Goal: Task Accomplishment & Management: Use online tool/utility

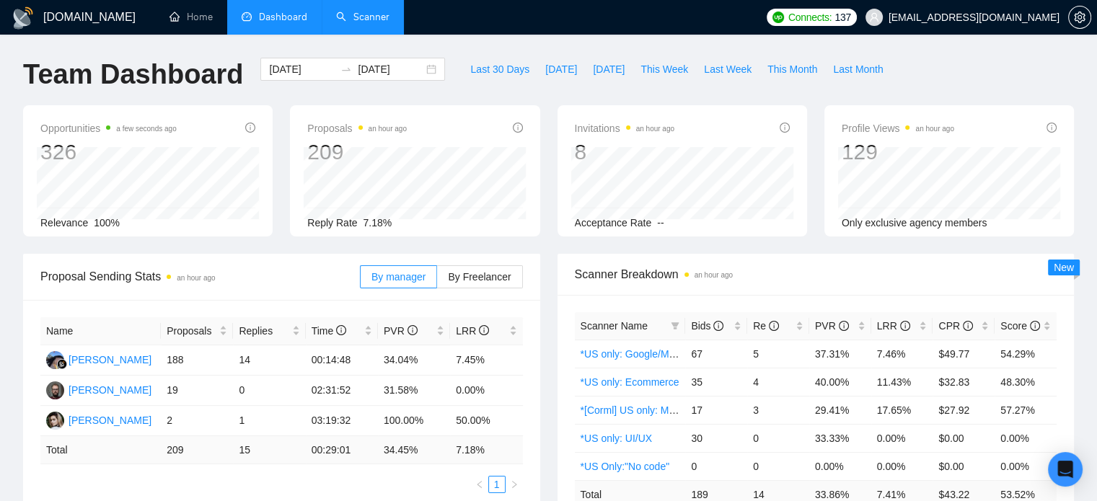
click at [349, 14] on link "Scanner" at bounding box center [362, 17] width 53 height 12
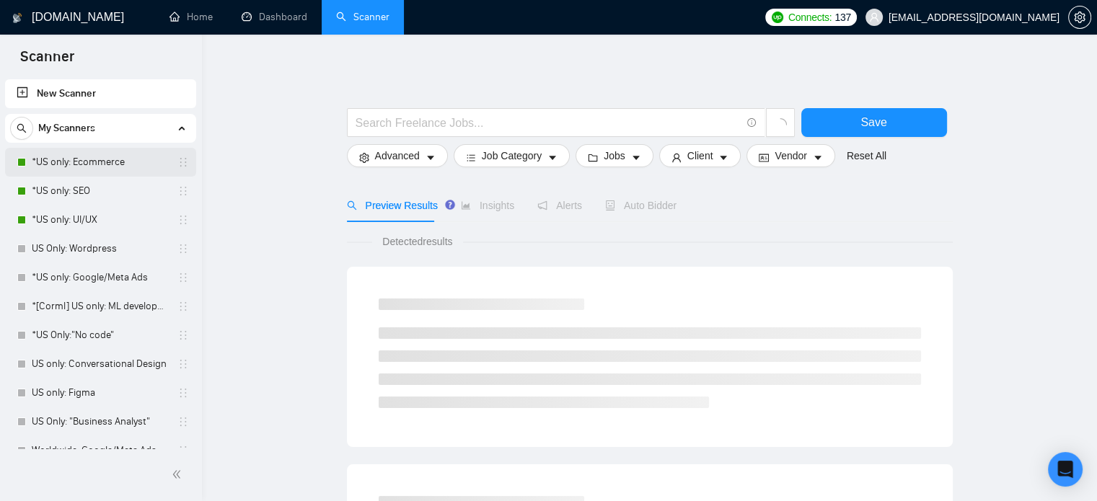
click at [91, 167] on link "*US only: Ecommerce" at bounding box center [100, 162] width 137 height 29
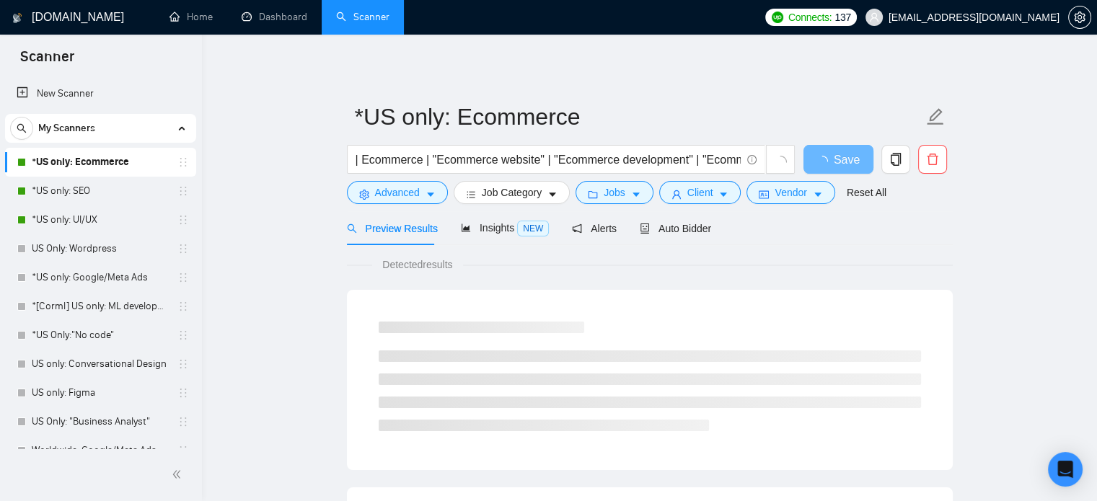
click at [709, 225] on div "Preview Results Insights NEW Alerts Auto Bidder" at bounding box center [650, 228] width 606 height 34
click at [689, 231] on span "Auto Bidder" at bounding box center [675, 229] width 71 height 12
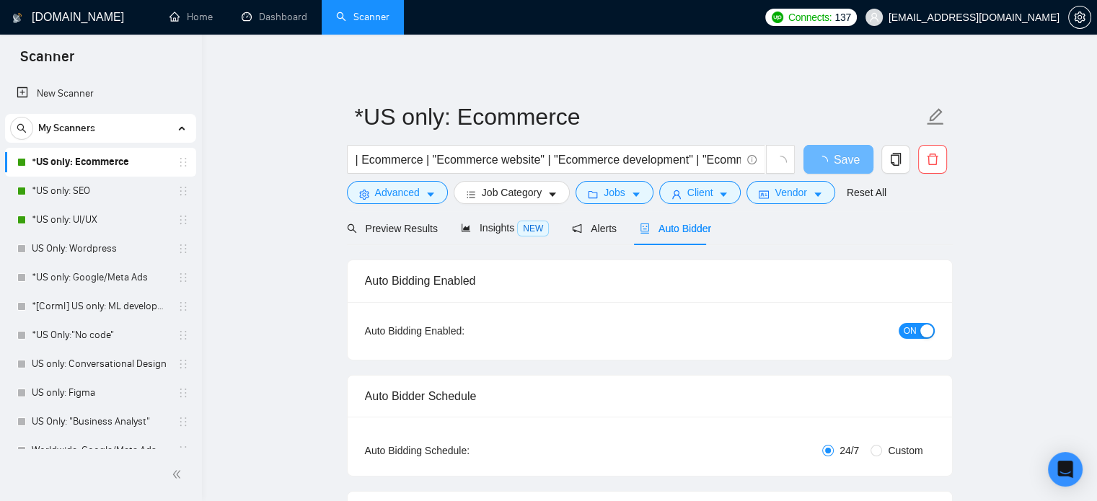
checkbox input "true"
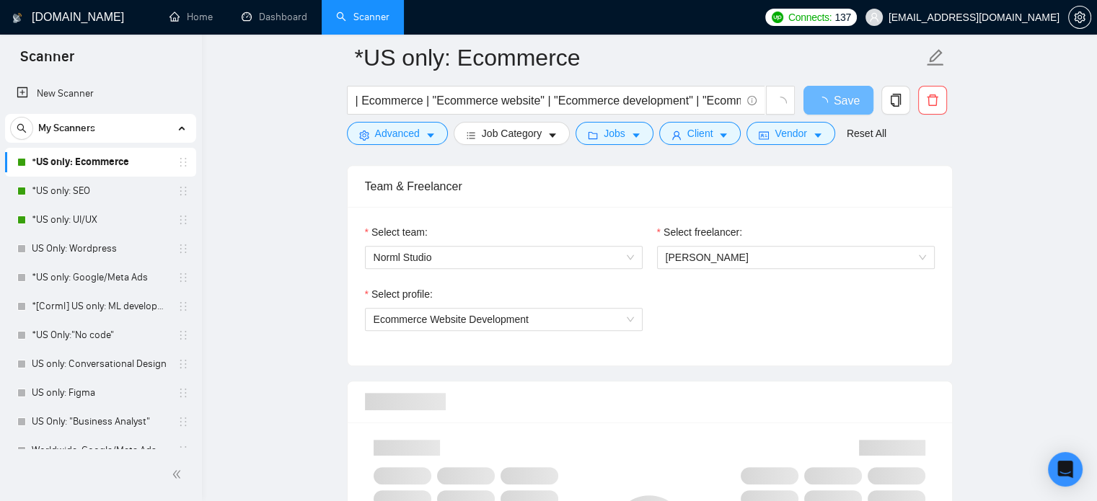
scroll to position [937, 0]
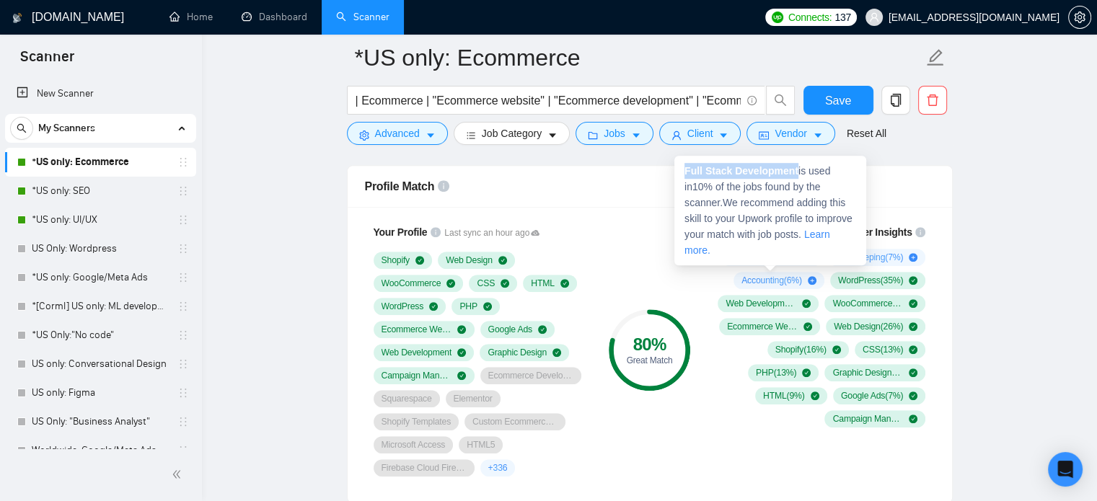
drag, startPoint x: 795, startPoint y: 172, endPoint x: 682, endPoint y: 176, distance: 113.3
click at [682, 176] on div "Full Stack Development is used in 10 % of the jobs found by the scanner. We rec…" at bounding box center [770, 211] width 192 height 110
copy strong "Full Stack Development"
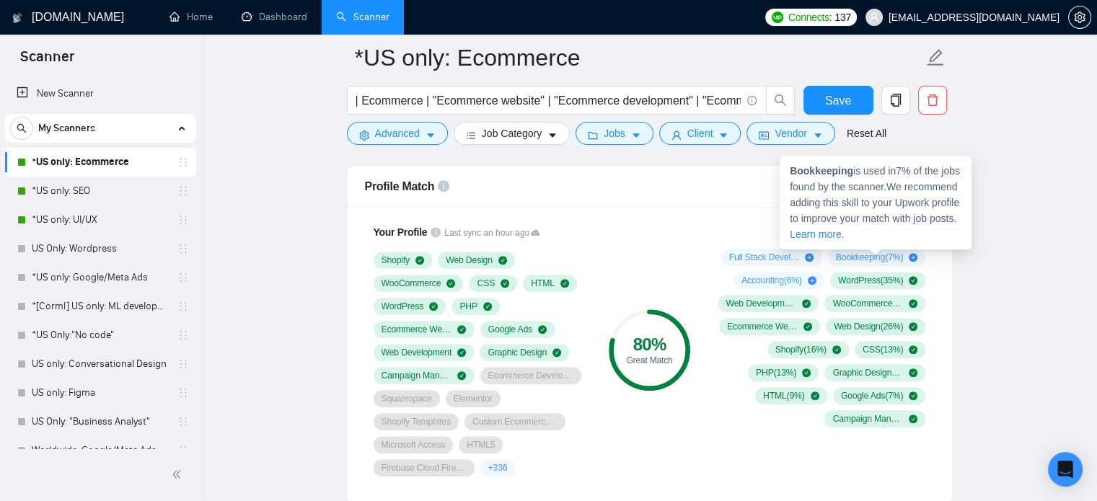
click at [842, 170] on strong "Bookkeeping" at bounding box center [821, 171] width 63 height 12
copy span "Bookkeeping"
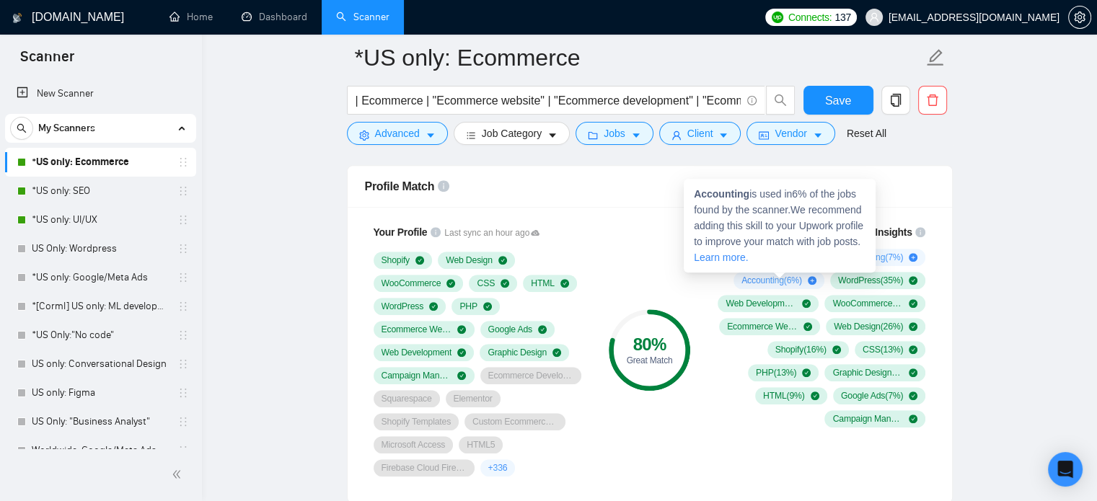
click at [733, 198] on strong "Accounting" at bounding box center [722, 194] width 56 height 12
copy span "Accounting"
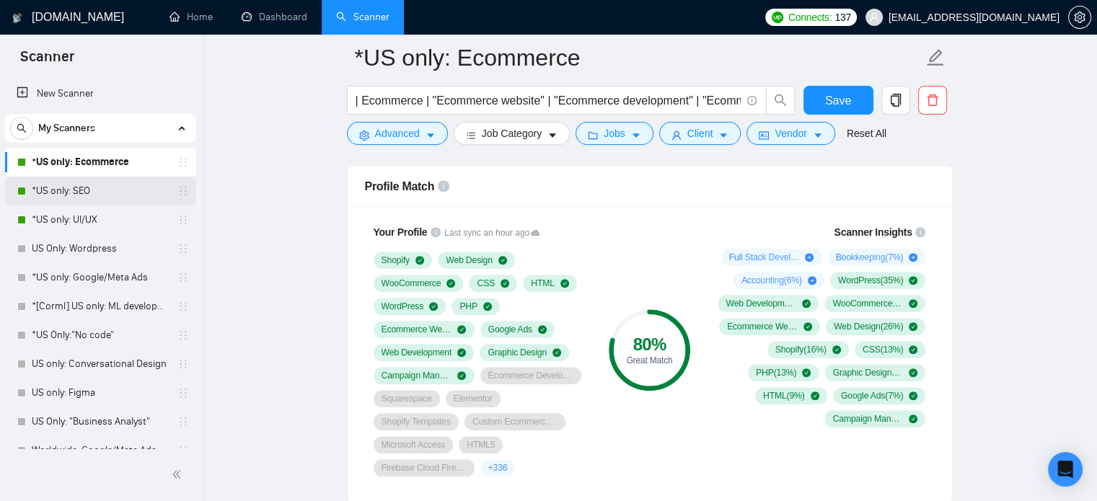
click at [72, 195] on link "*US only: SEO" at bounding box center [100, 191] width 137 height 29
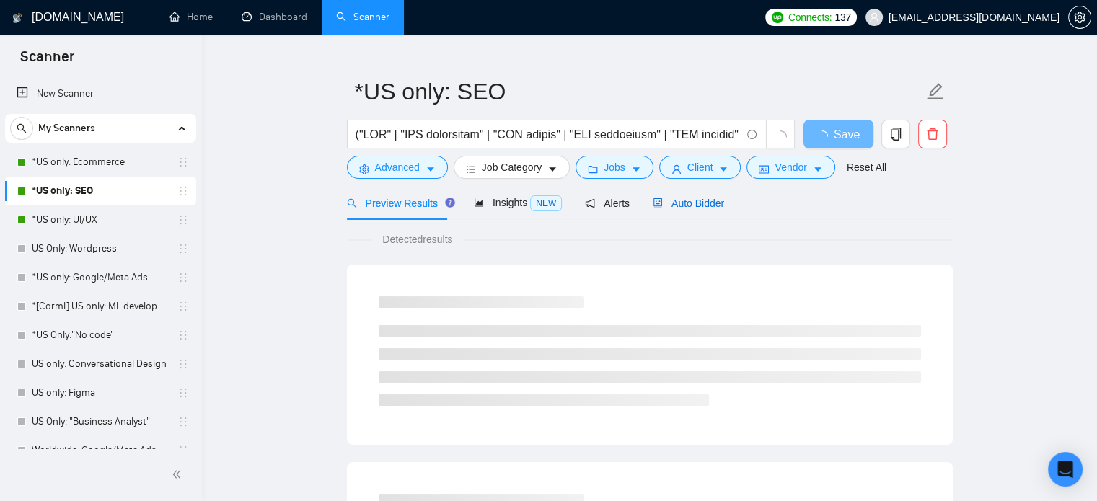
drag, startPoint x: 687, startPoint y: 204, endPoint x: 465, endPoint y: 211, distance: 222.2
click at [687, 204] on span "Auto Bidder" at bounding box center [688, 204] width 71 height 12
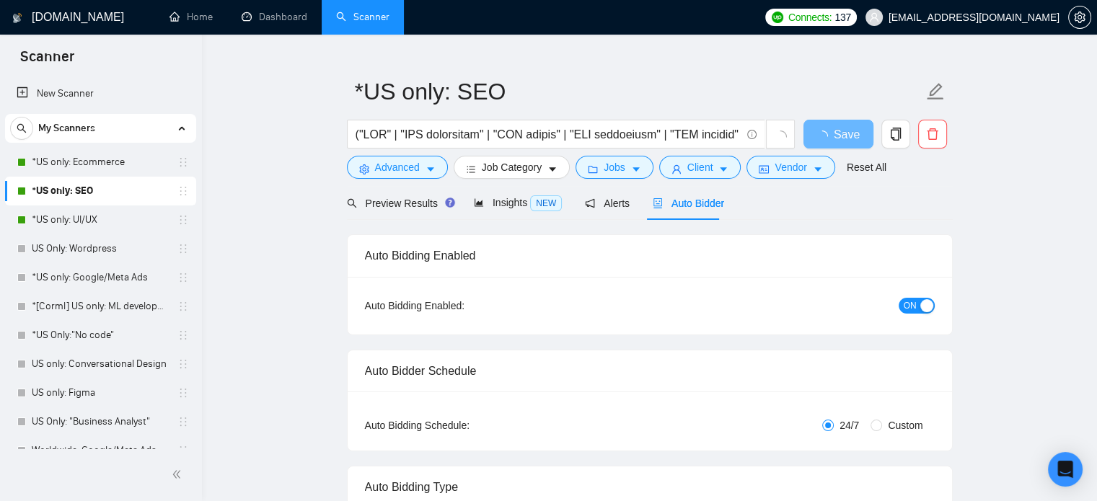
checkbox input "true"
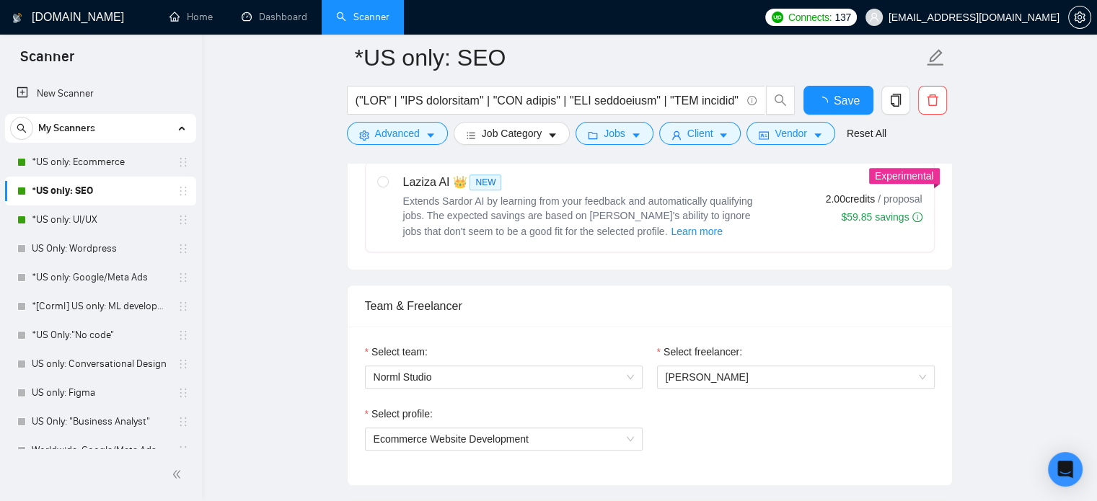
scroll to position [963, 0]
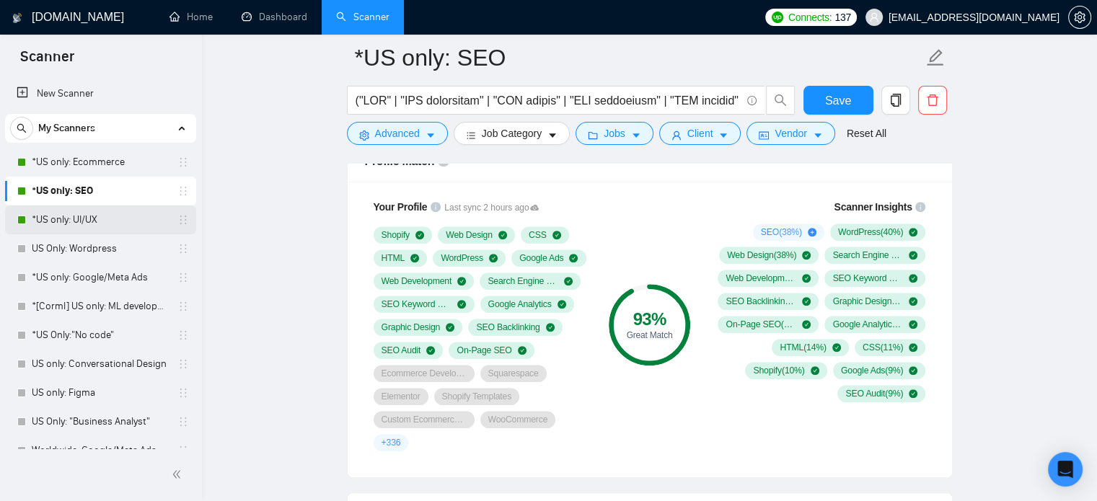
click at [89, 207] on link "*US only: UI/UX" at bounding box center [100, 219] width 137 height 29
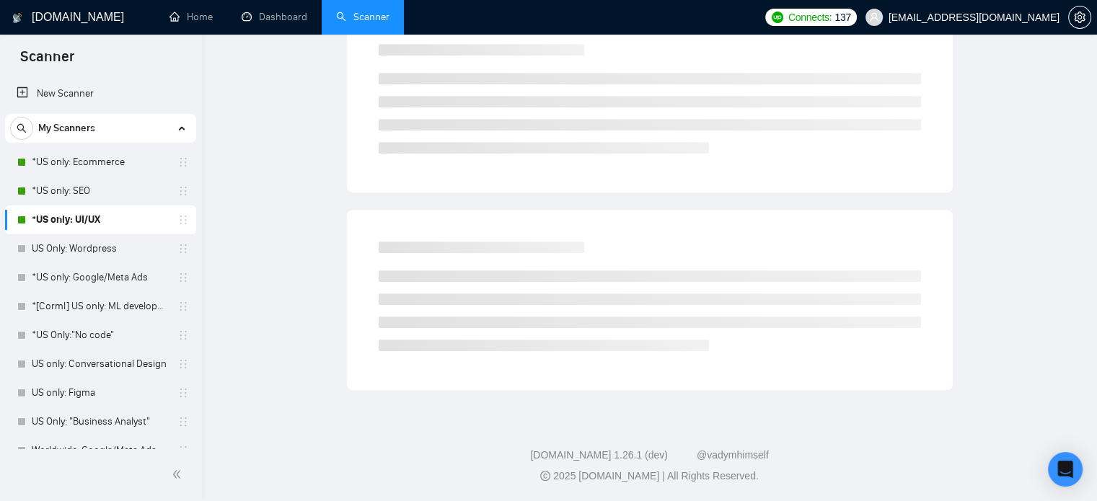
scroll to position [25, 0]
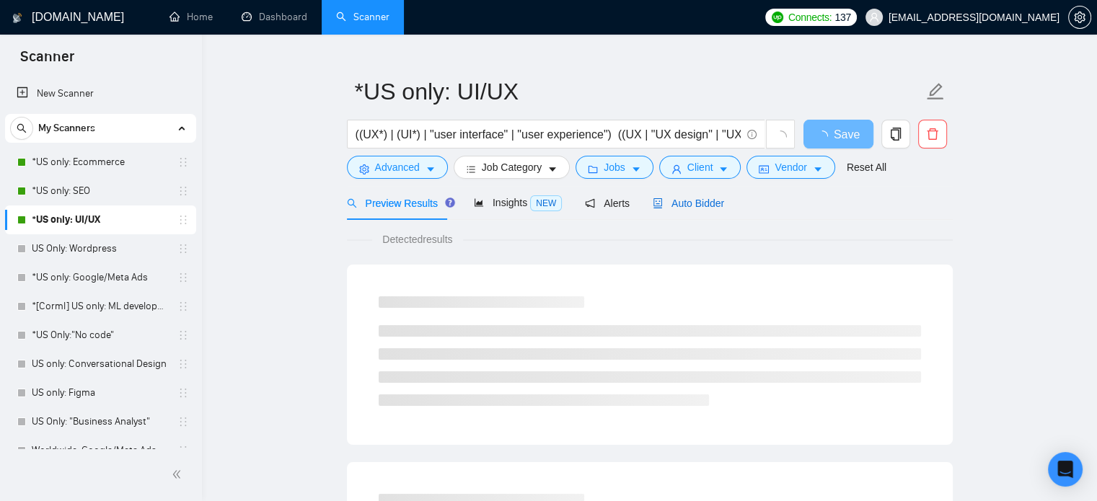
click at [712, 203] on span "Auto Bidder" at bounding box center [688, 204] width 71 height 12
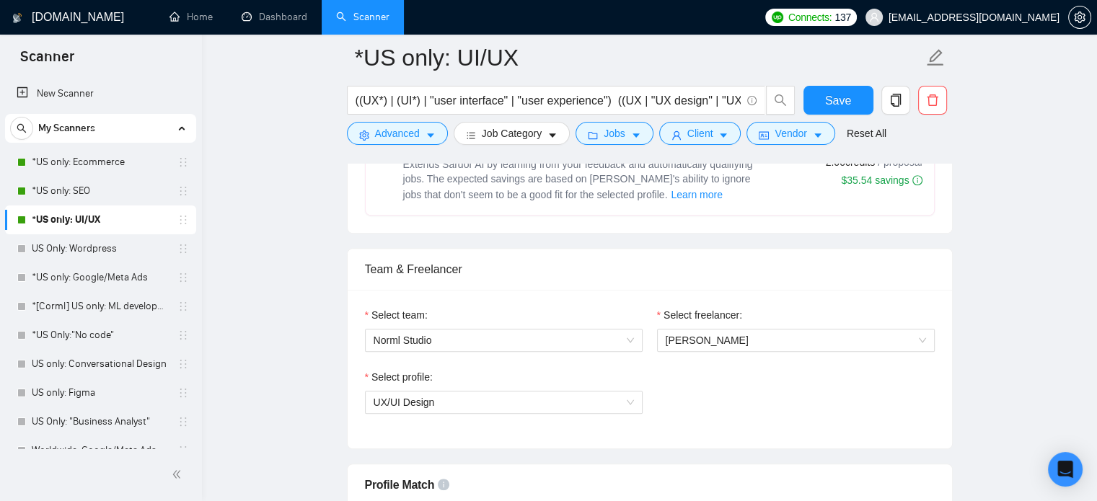
scroll to position [818, 0]
